Goal: Information Seeking & Learning: Learn about a topic

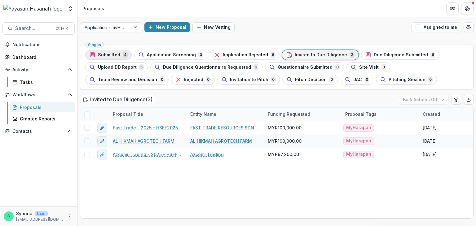
click at [127, 56] on button "Submitted 4" at bounding box center [108, 55] width 46 height 10
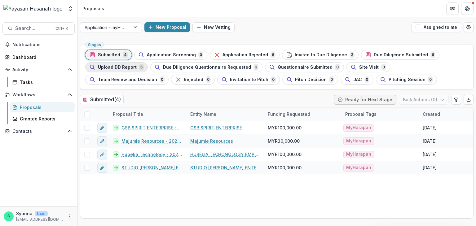
click at [131, 66] on span "Upload DD Report" at bounding box center [117, 67] width 39 height 5
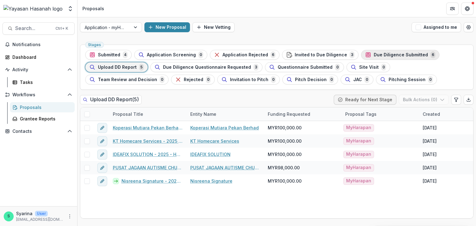
click at [389, 56] on span "Due Diligence Submitted" at bounding box center [401, 54] width 54 height 5
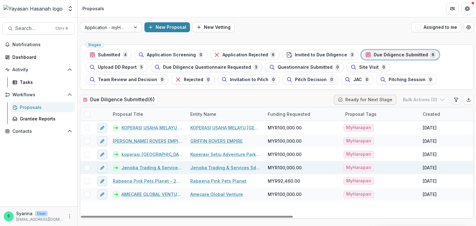
click at [152, 169] on link "Jenoba Trading & Services Sdn Bhd - 2025 - HSEF2025 - myHarapan" at bounding box center [151, 168] width 61 height 7
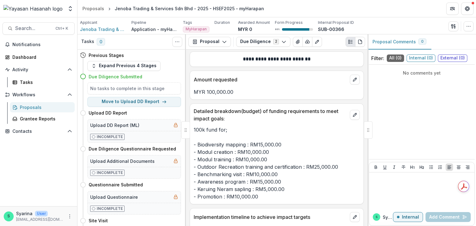
scroll to position [4844, 0]
click at [239, 126] on p "100k fund for; - Biodiversity mapping : RM15,000.00 - Modul creation : RM10,000…" at bounding box center [277, 163] width 166 height 74
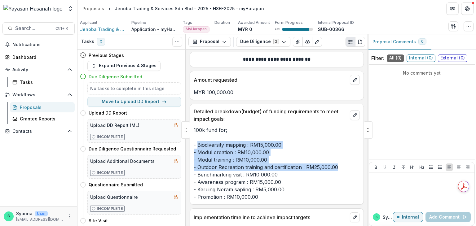
drag, startPoint x: 197, startPoint y: 121, endPoint x: 337, endPoint y: 146, distance: 142.3
click at [337, 146] on p "100k fund for; - Biodiversity mapping : RM15,000.00 - Modul creation : RM10,000…" at bounding box center [277, 163] width 166 height 74
copy p "Biodiversity mapping : RM15,000.00 - Modul creation : RM10,000.00 - Modul train…"
click at [335, 126] on p "100k fund for; - Biodiversity mapping : RM15,000.00 - Modul creation : RM10,000…" at bounding box center [277, 163] width 166 height 74
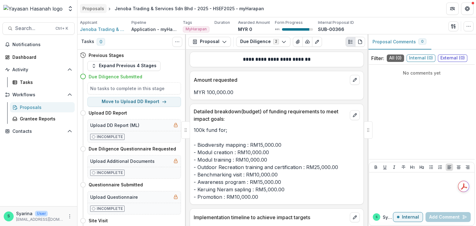
click at [96, 7] on div "Proposals" at bounding box center [93, 8] width 22 height 7
